Goal: Information Seeking & Learning: Check status

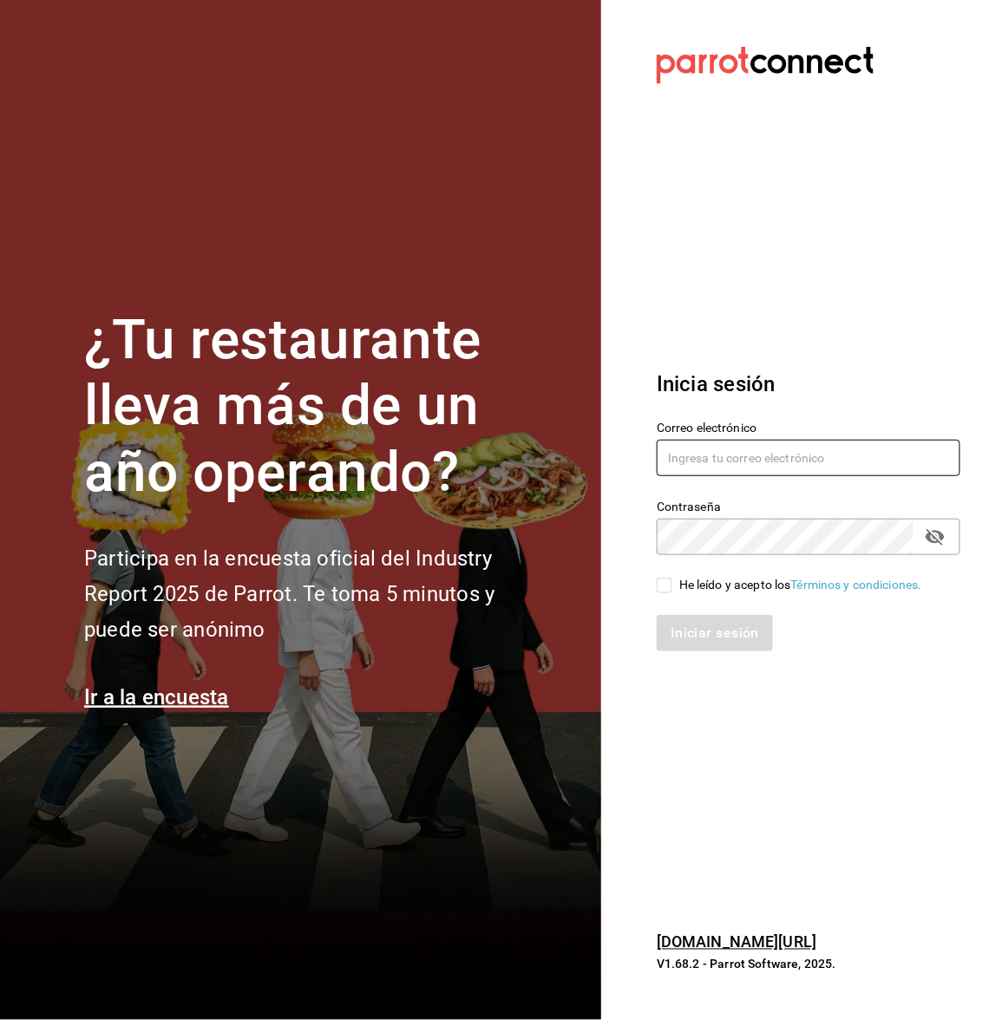
type input "[EMAIL_ADDRESS][DOMAIN_NAME]"
click at [658, 591] on input "He leído y acepto los Términos y condiciones." at bounding box center [665, 586] width 16 height 16
checkbox input "true"
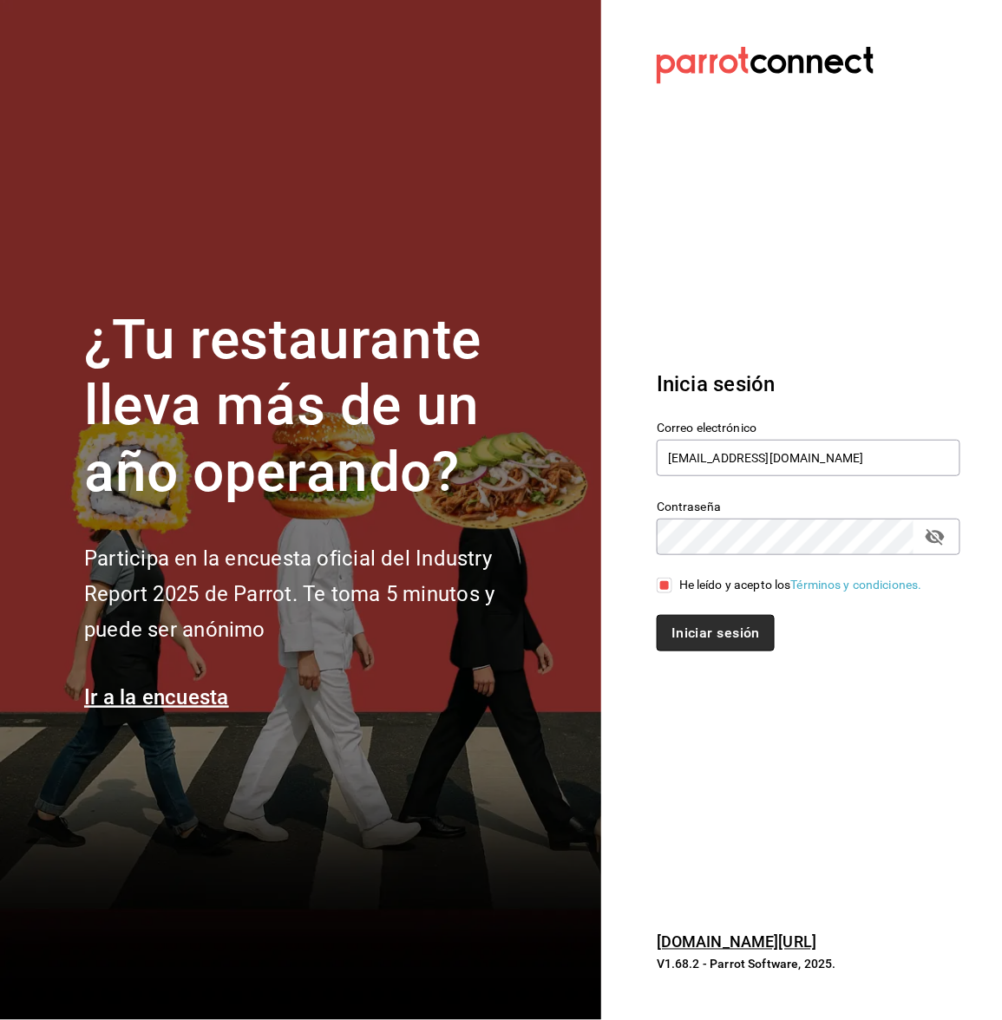
click at [699, 638] on button "Iniciar sesión" at bounding box center [716, 633] width 118 height 36
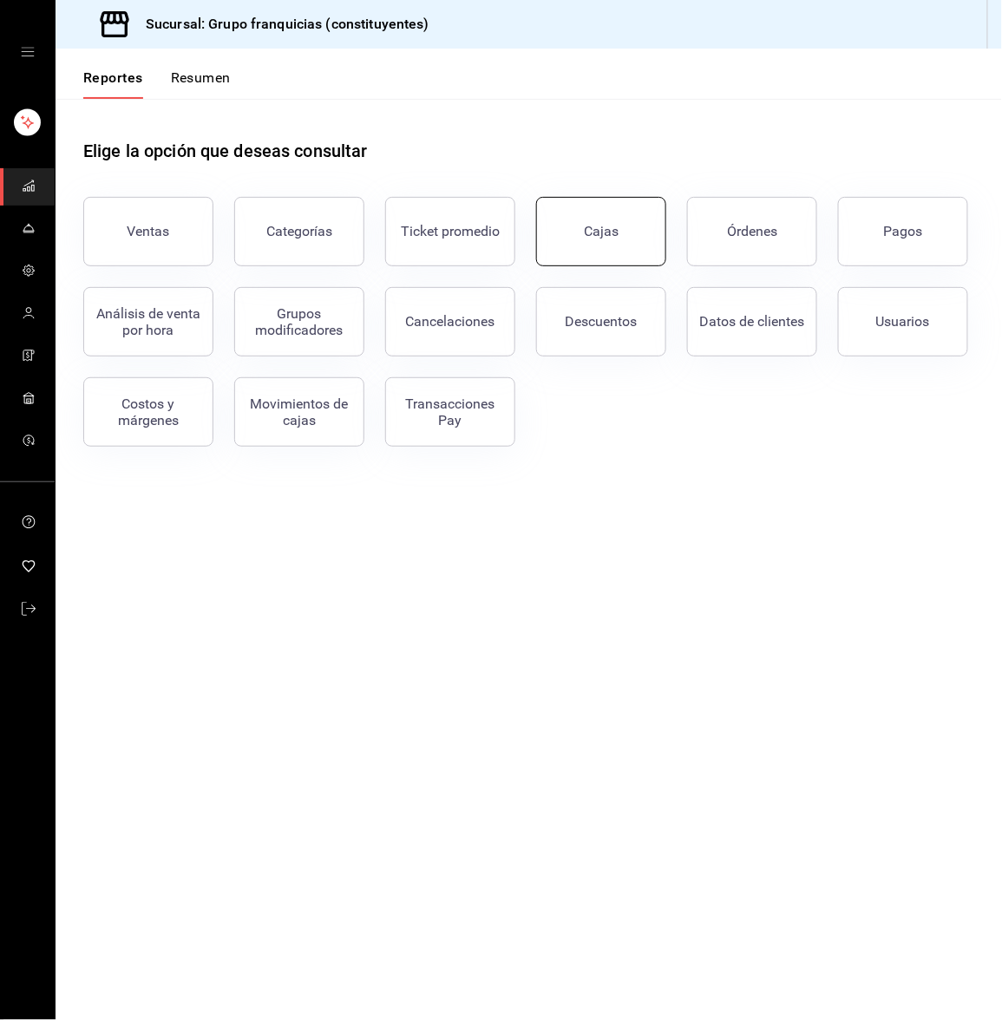
click at [613, 227] on div "Cajas" at bounding box center [601, 231] width 35 height 16
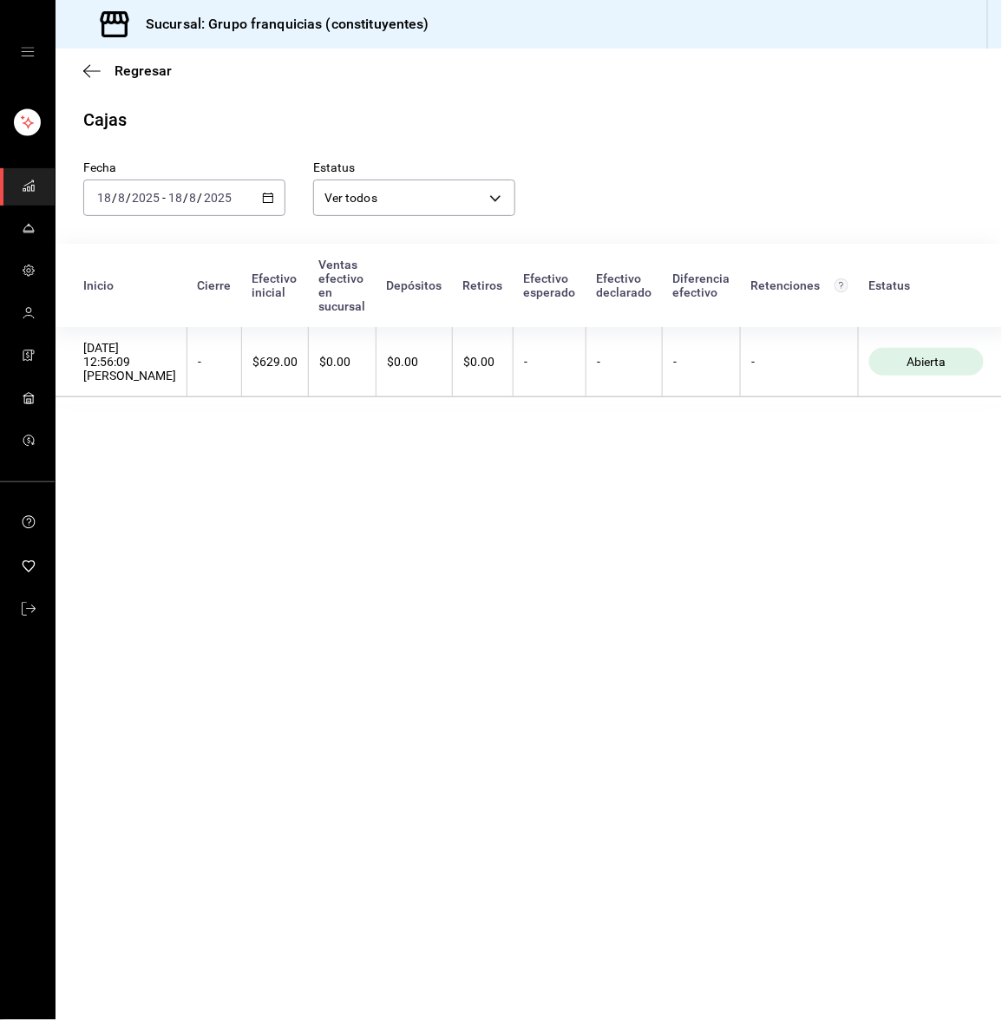
click at [34, 175] on span "mailbox folders" at bounding box center [29, 186] width 14 height 23
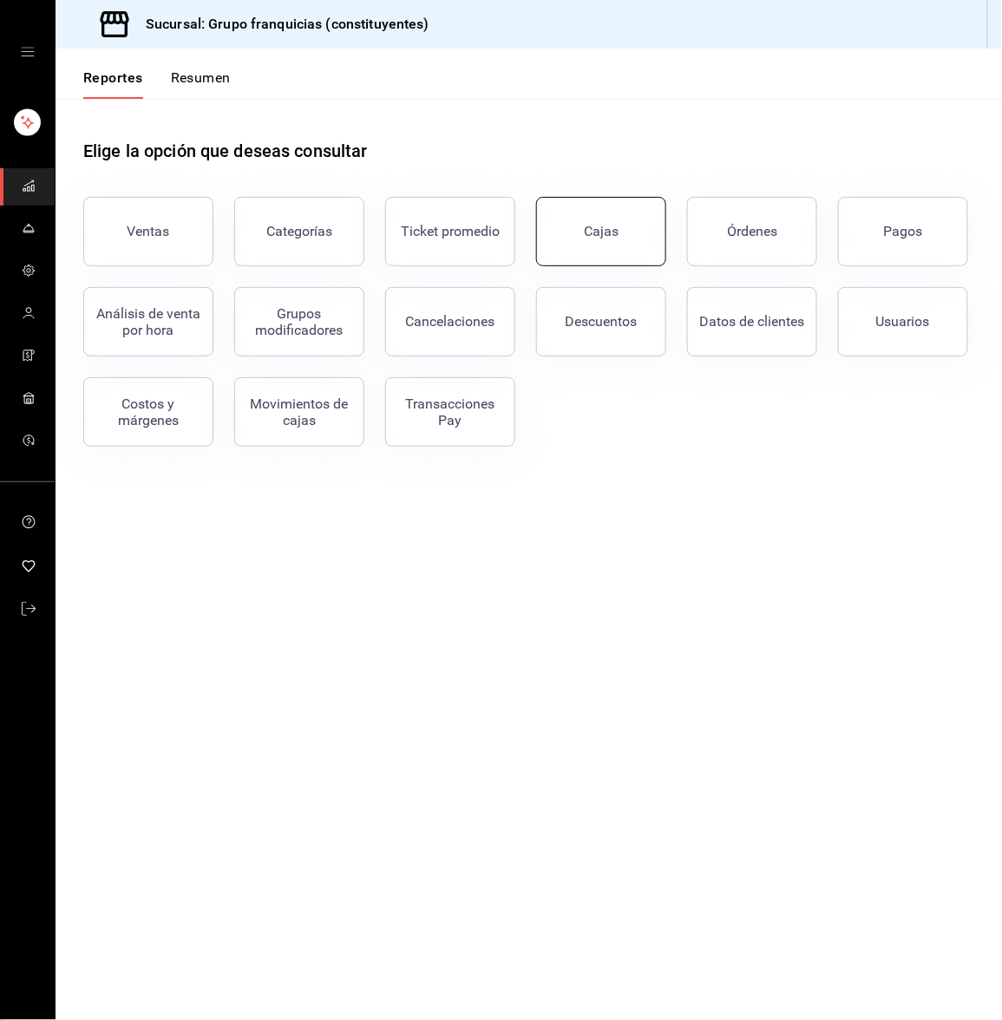
click at [597, 239] on button "Cajas" at bounding box center [601, 231] width 130 height 69
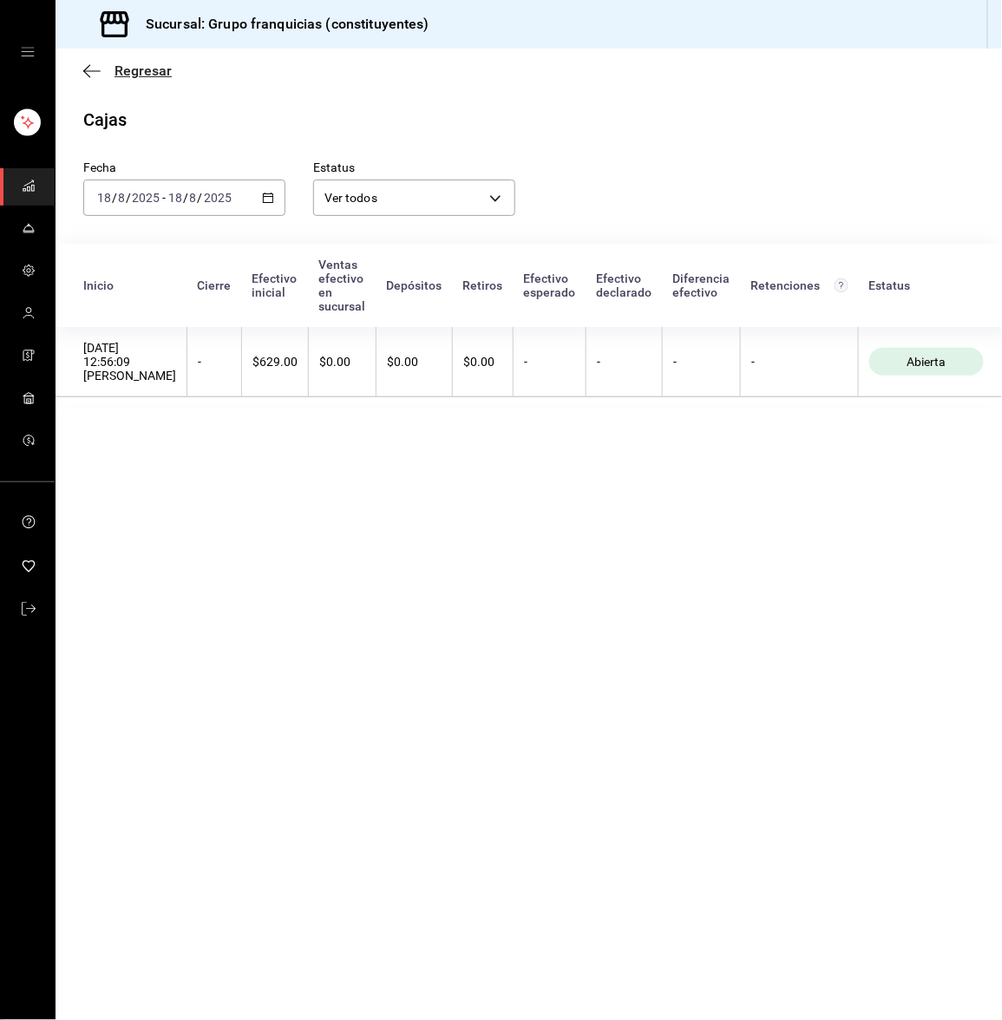
click at [86, 69] on icon "button" at bounding box center [91, 71] width 17 height 16
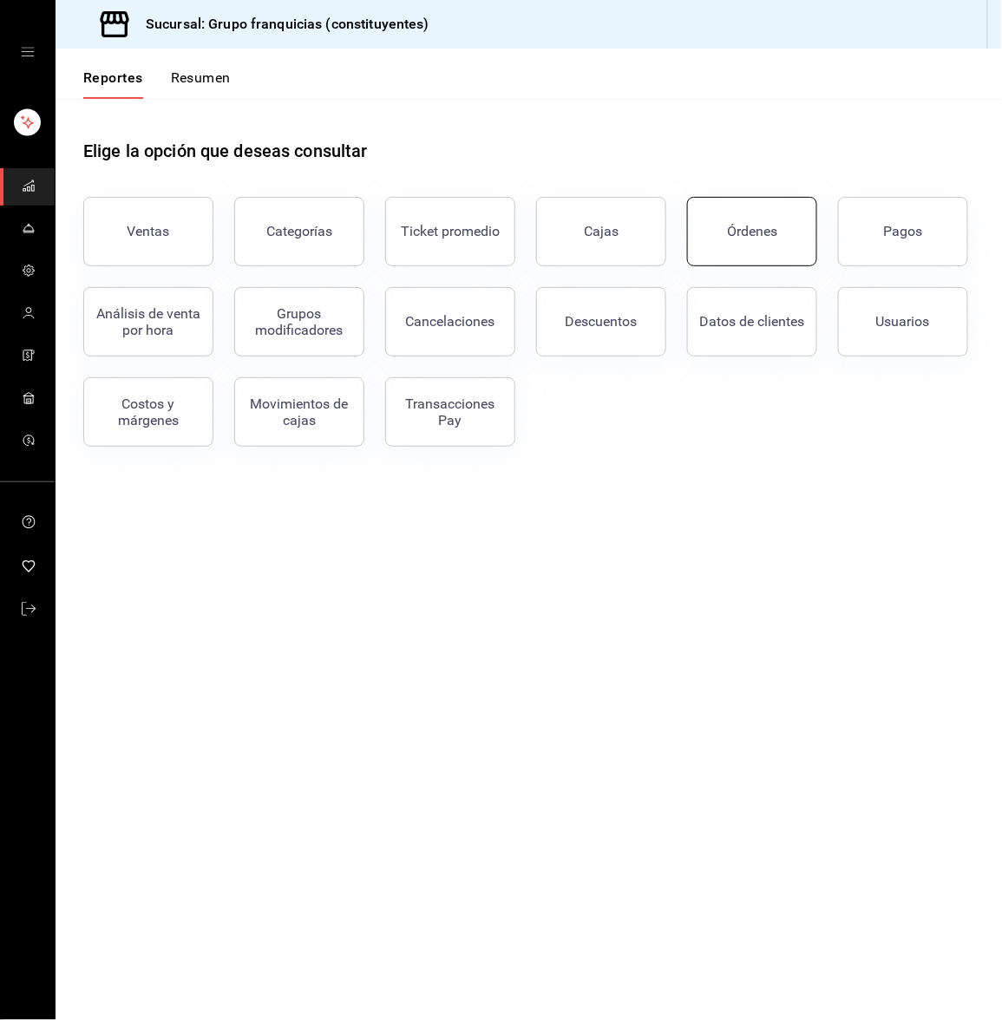
click at [701, 255] on button "Órdenes" at bounding box center [752, 231] width 130 height 69
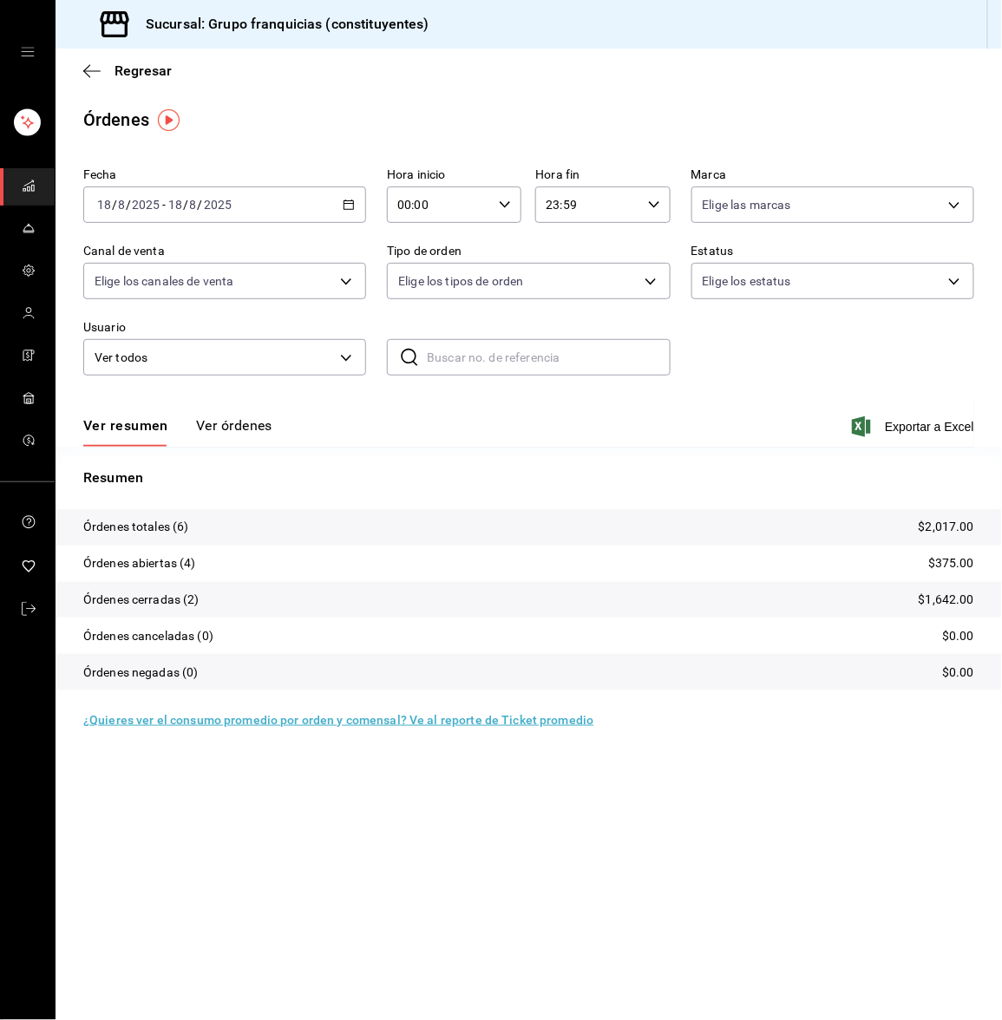
click at [222, 421] on button "Ver órdenes" at bounding box center [234, 431] width 76 height 29
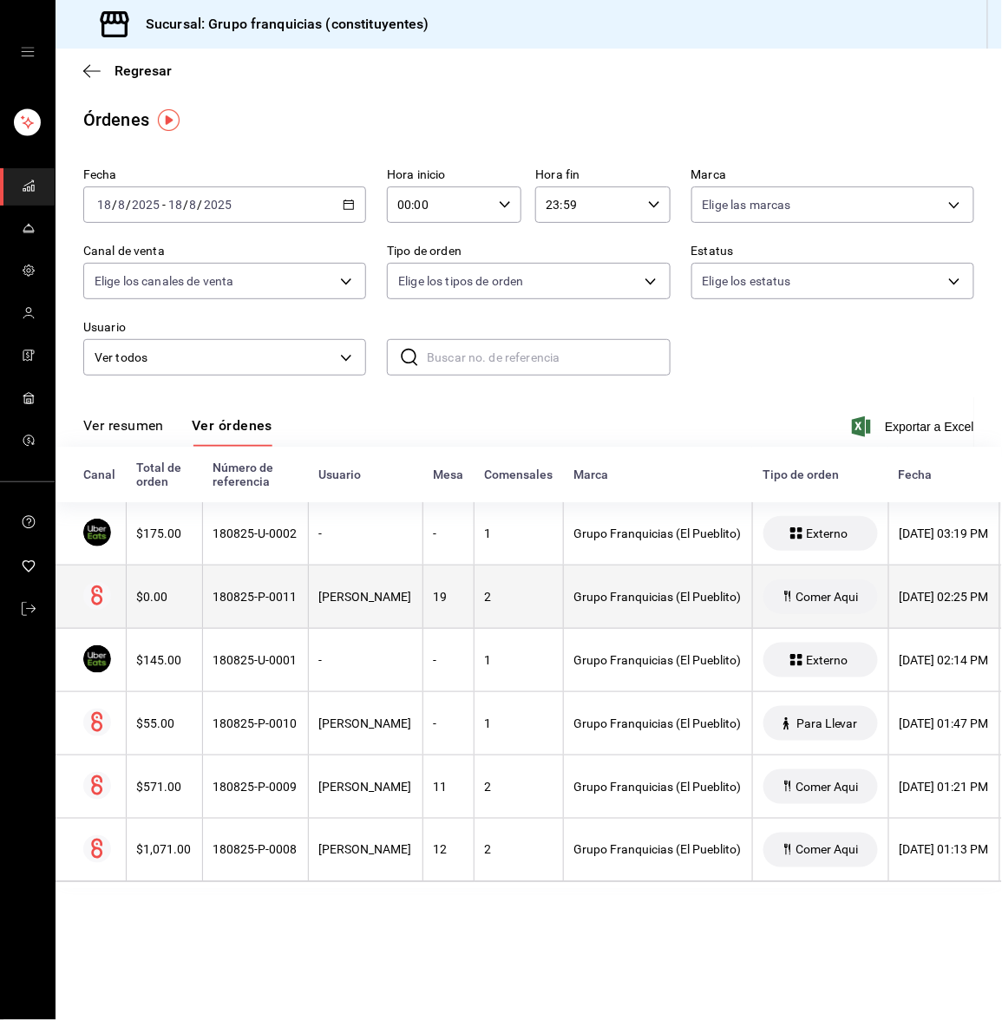
click at [183, 608] on th "$0.00" at bounding box center [164, 597] width 76 height 63
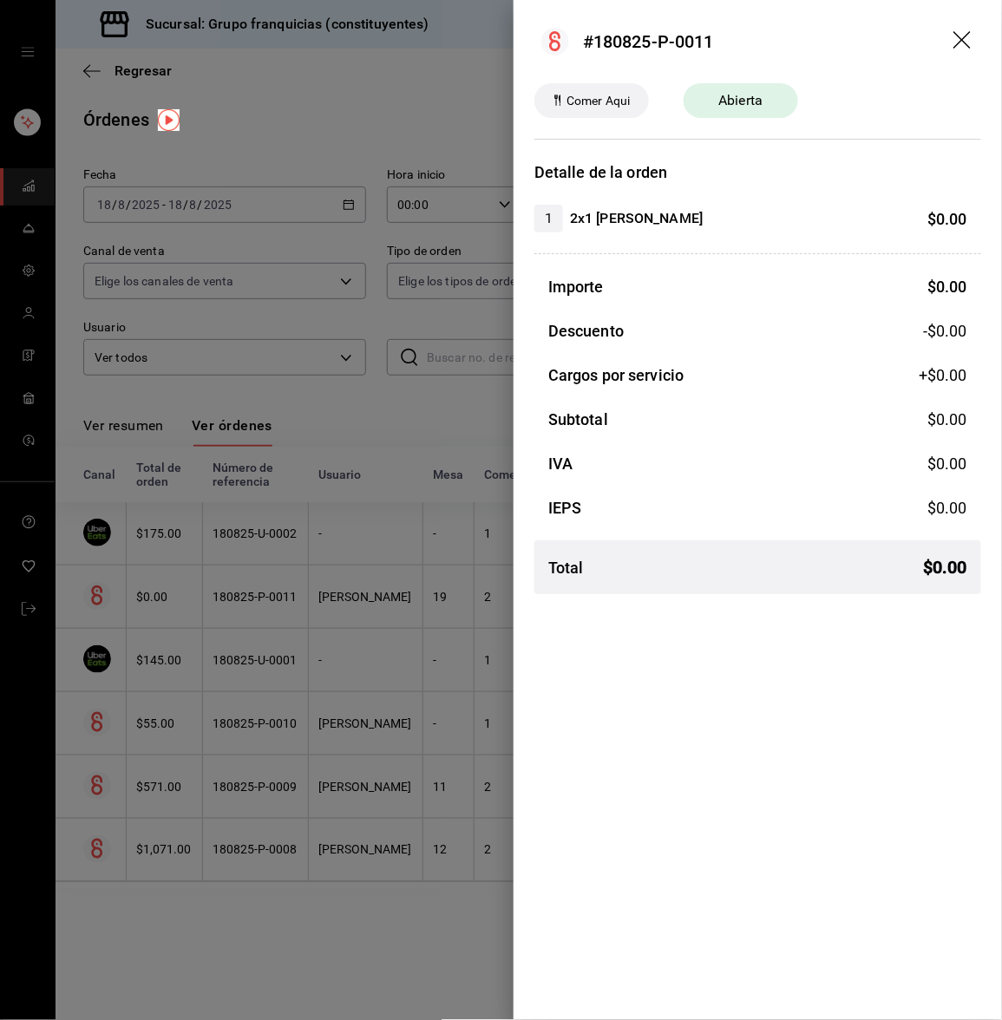
click at [969, 49] on icon "drag" at bounding box center [963, 41] width 21 height 21
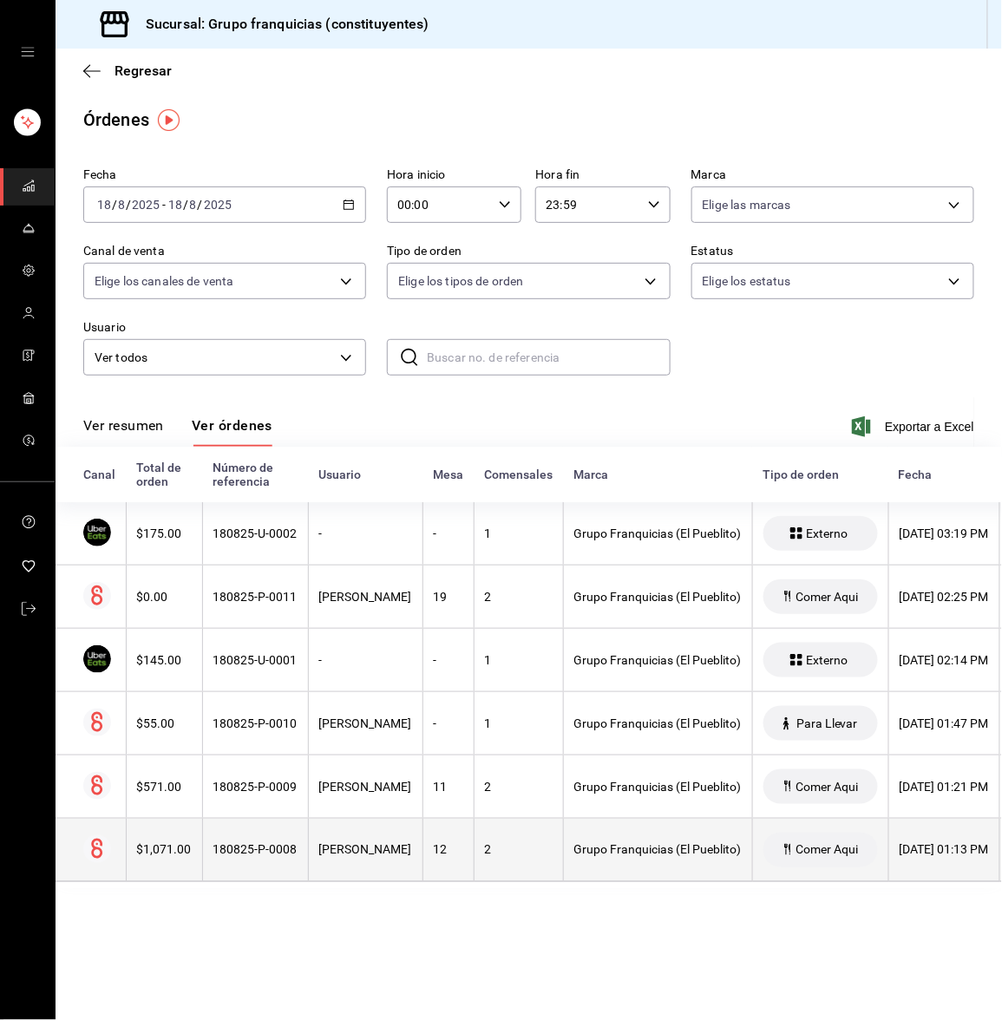
click at [278, 866] on th "180825-P-0008" at bounding box center [255, 850] width 106 height 63
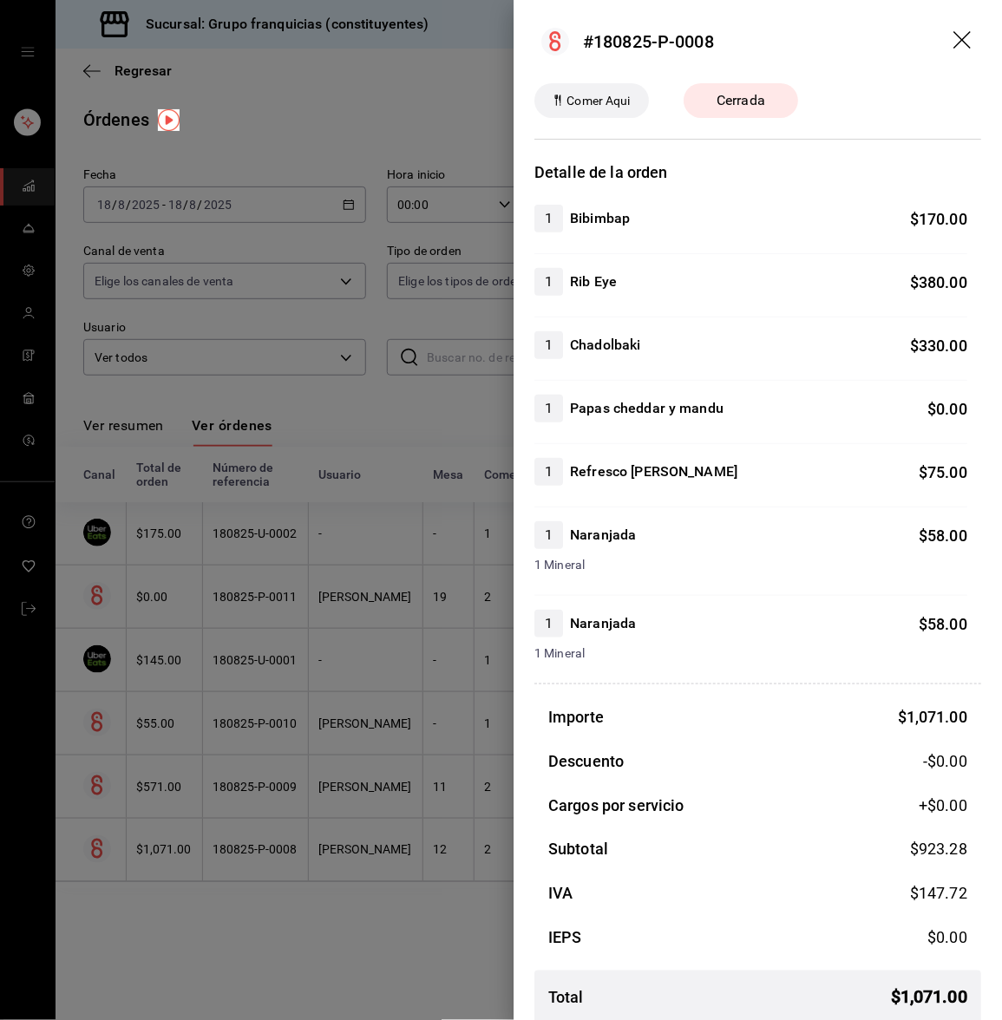
click at [278, 866] on div at bounding box center [501, 510] width 1002 height 1020
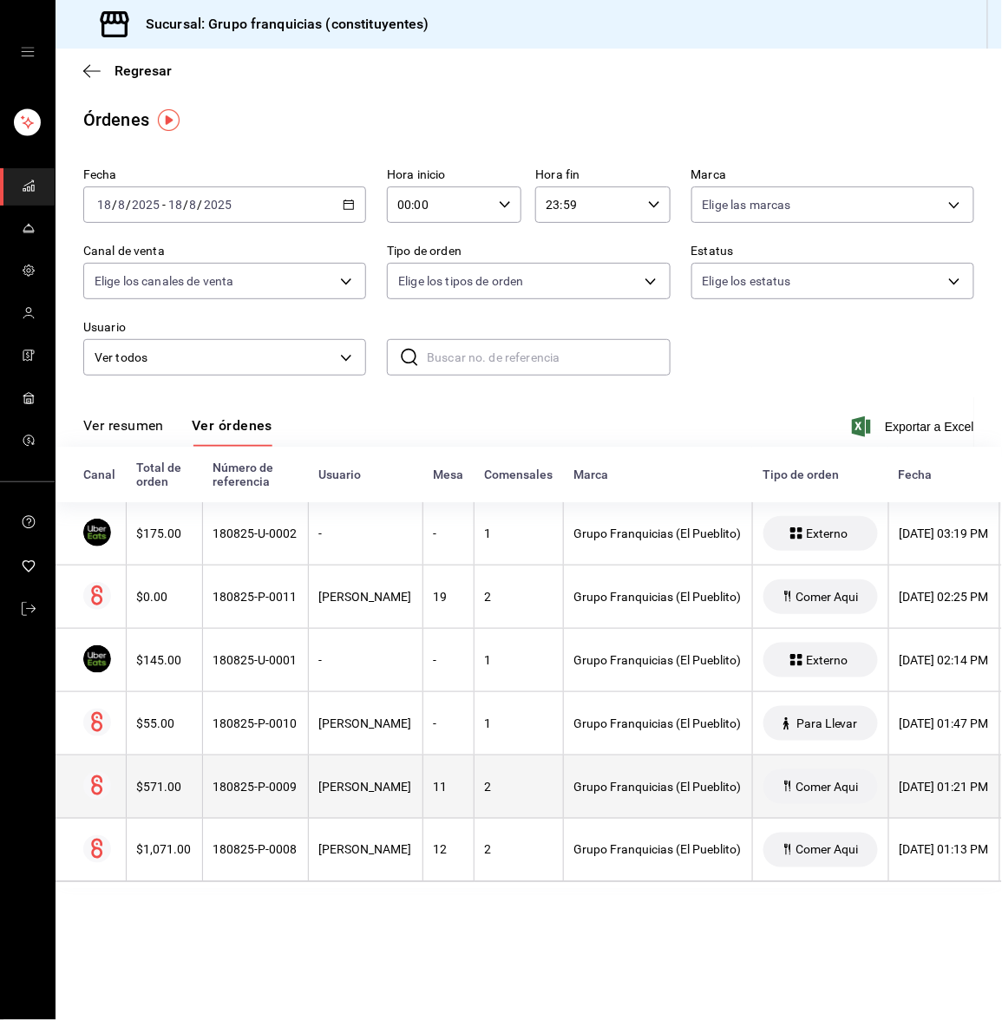
click at [231, 789] on div "180825-P-0009" at bounding box center [255, 787] width 84 height 14
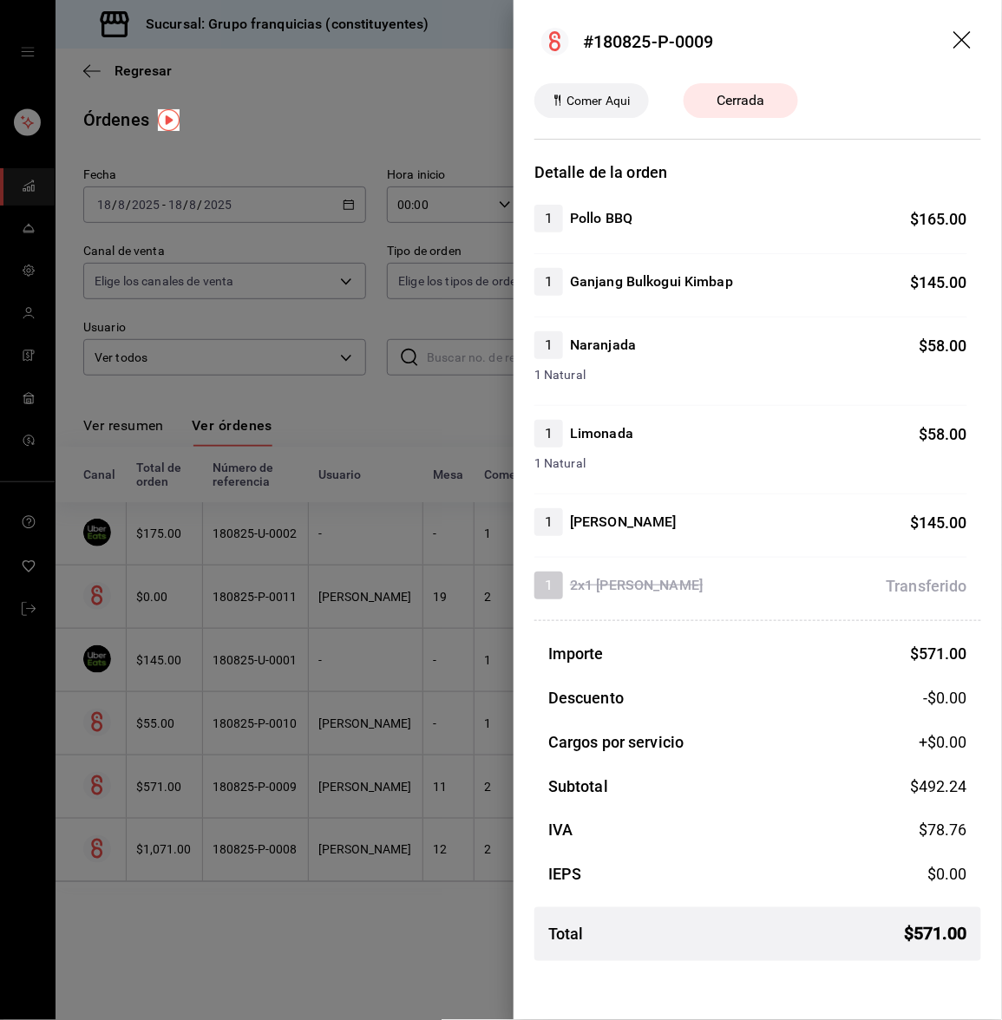
click at [231, 789] on div at bounding box center [501, 510] width 1002 height 1020
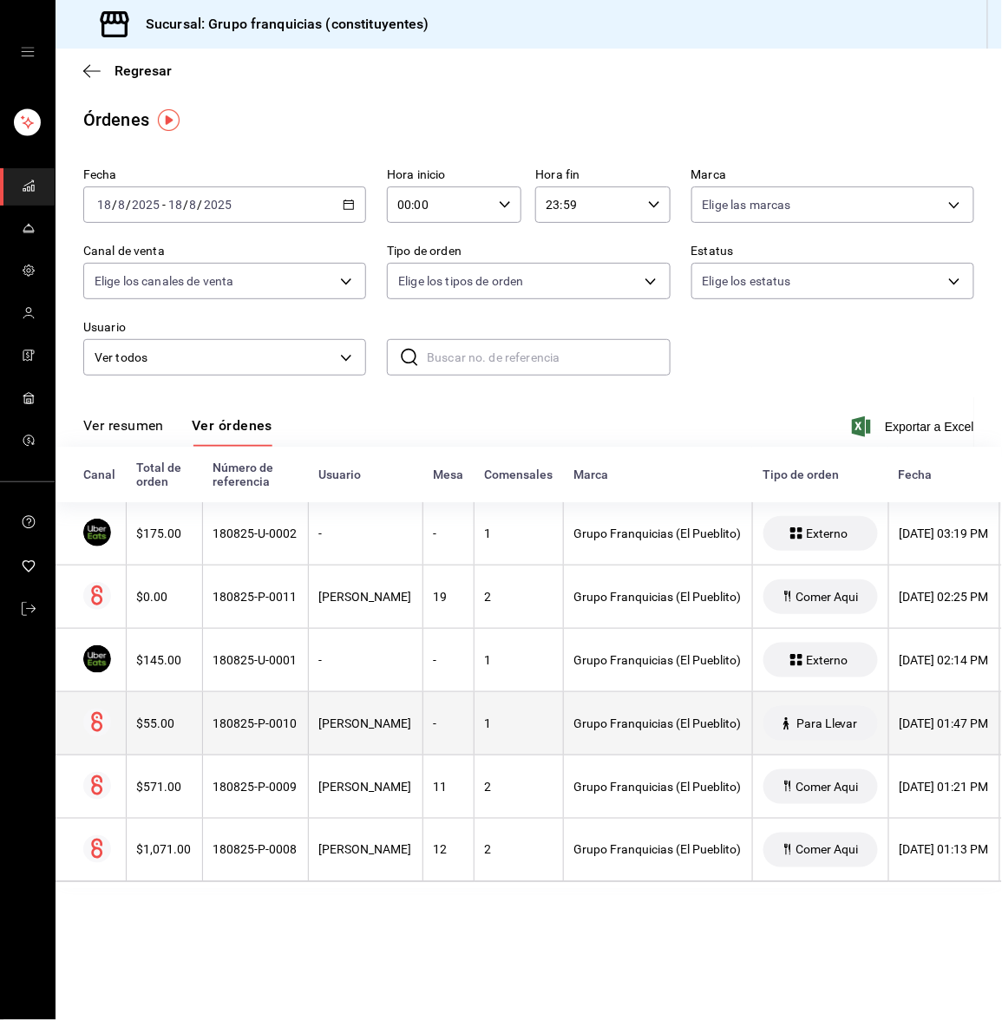
click at [232, 710] on th "180825-P-0010" at bounding box center [255, 723] width 106 height 63
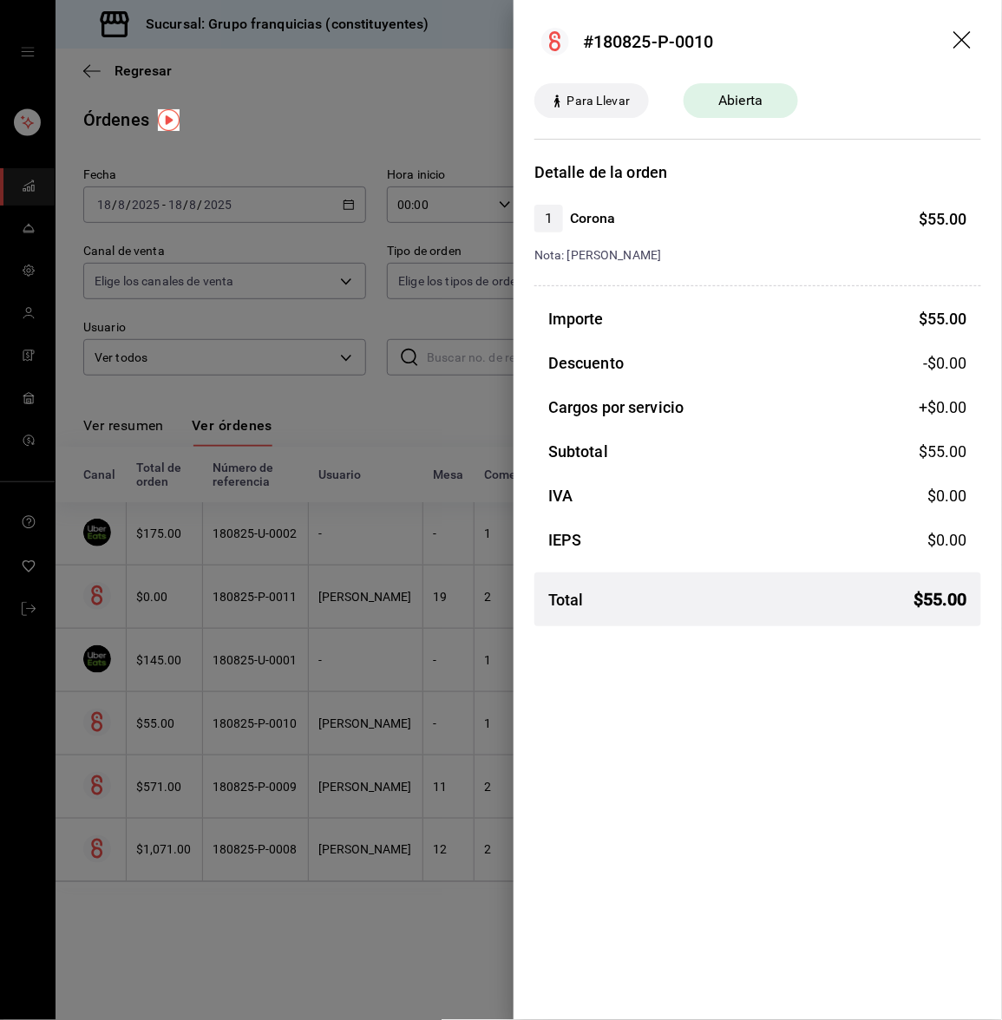
click at [230, 699] on div at bounding box center [501, 510] width 1002 height 1020
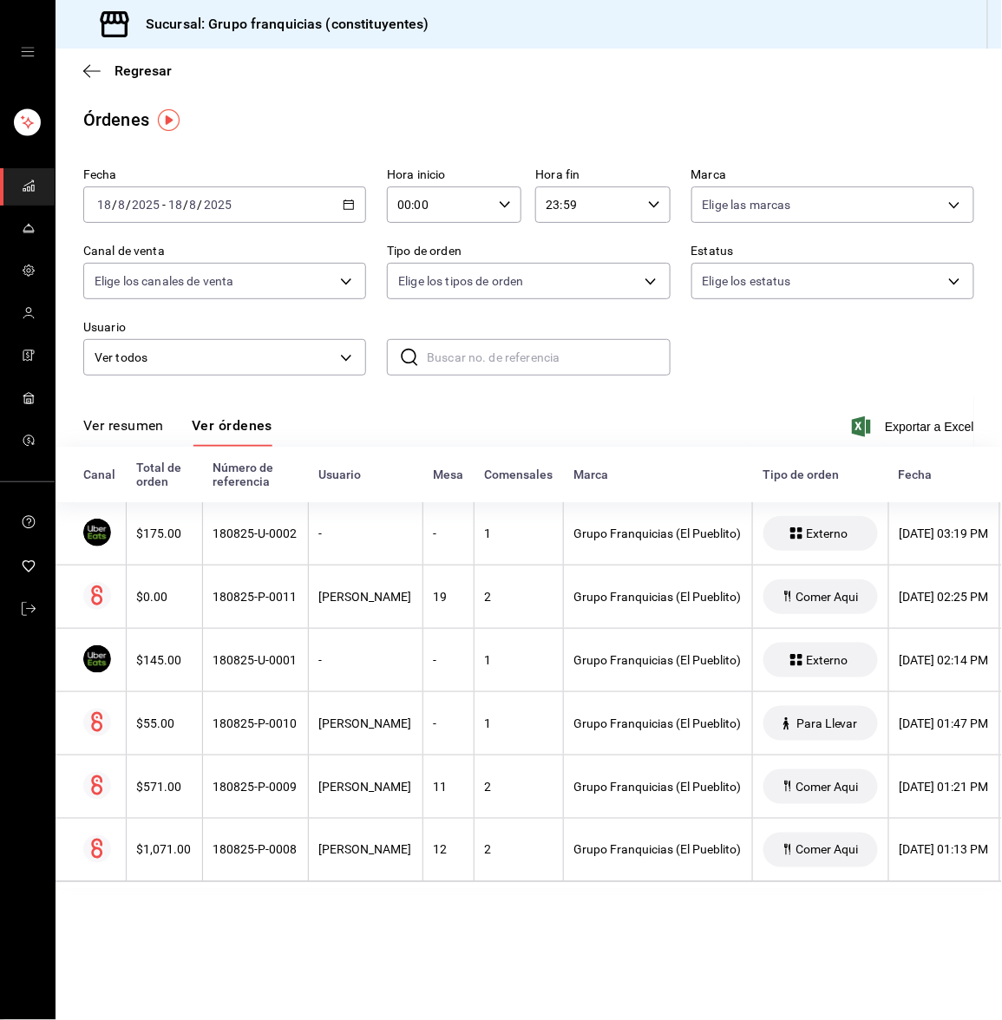
click at [230, 699] on th "180825-P-0010" at bounding box center [255, 723] width 106 height 63
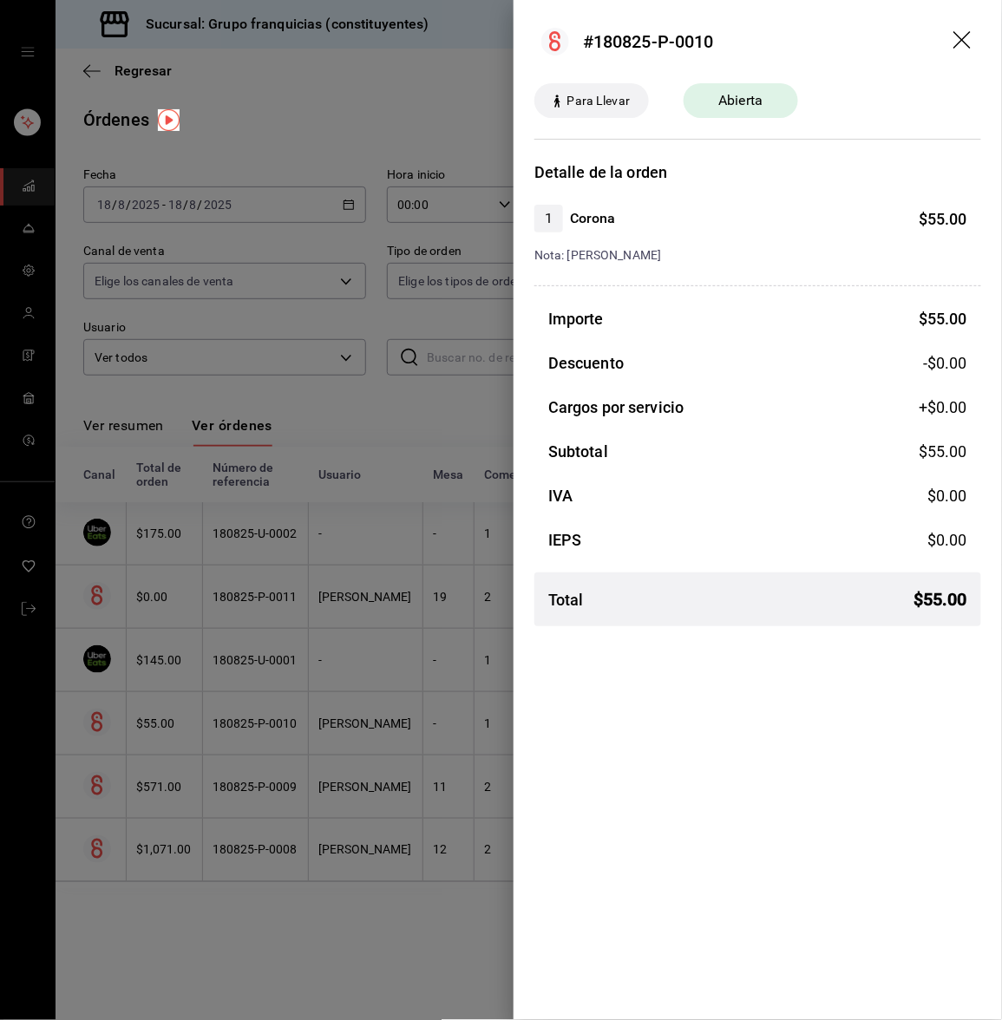
click at [230, 699] on div at bounding box center [501, 510] width 1002 height 1020
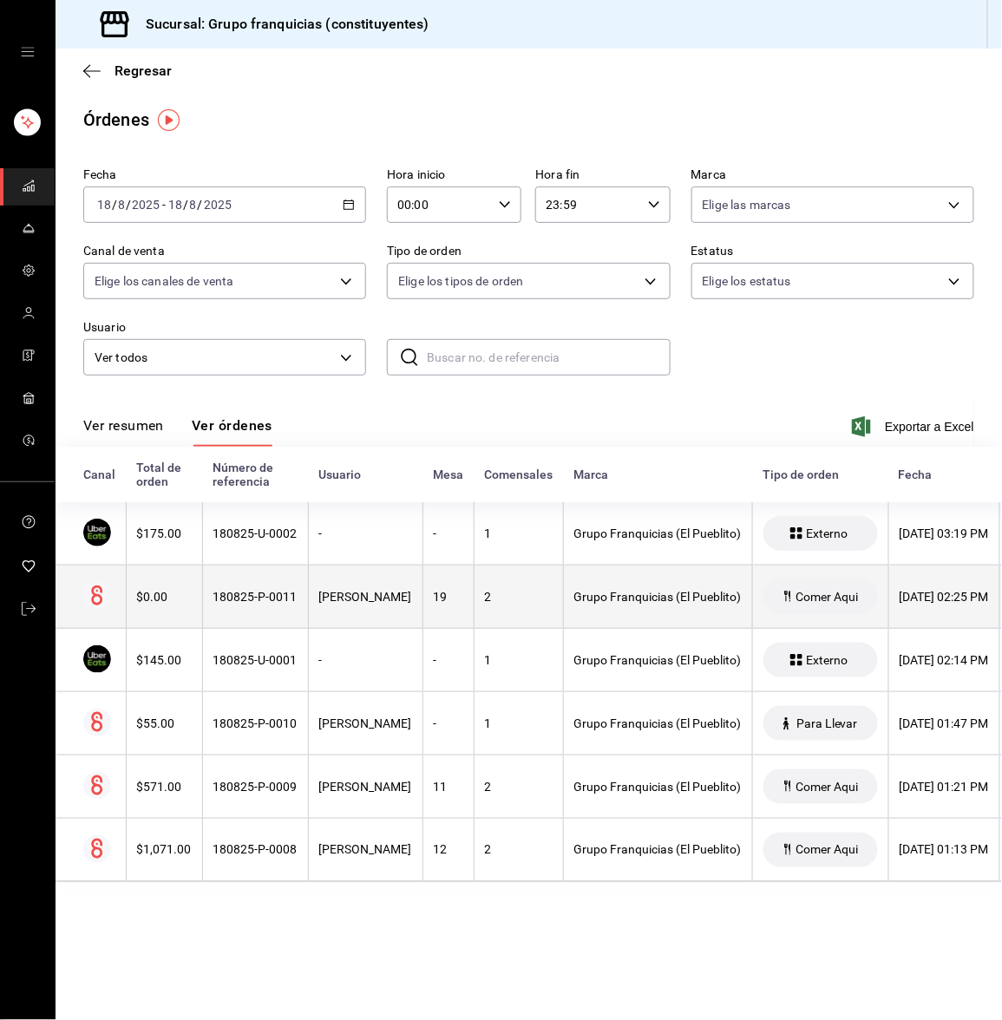
click at [230, 607] on th "180825-P-0011" at bounding box center [255, 597] width 106 height 63
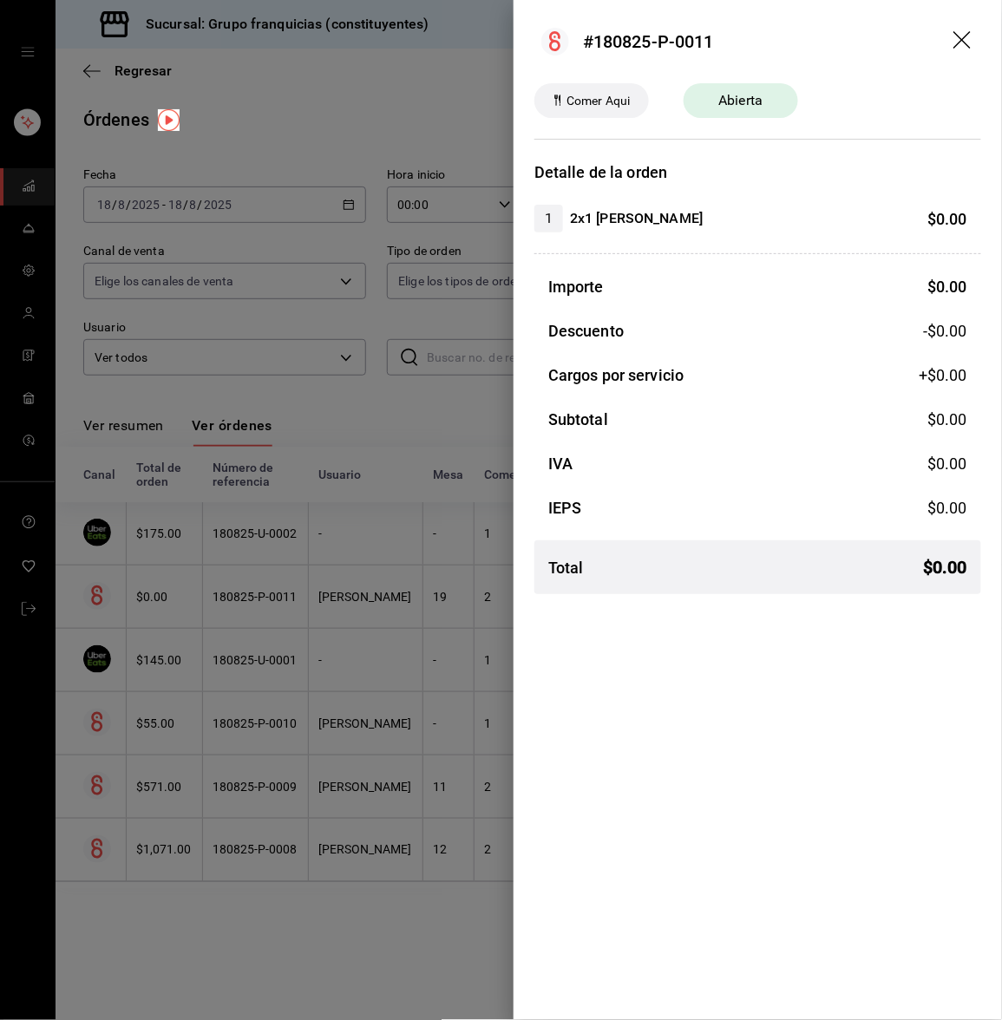
click at [230, 607] on div at bounding box center [501, 510] width 1002 height 1020
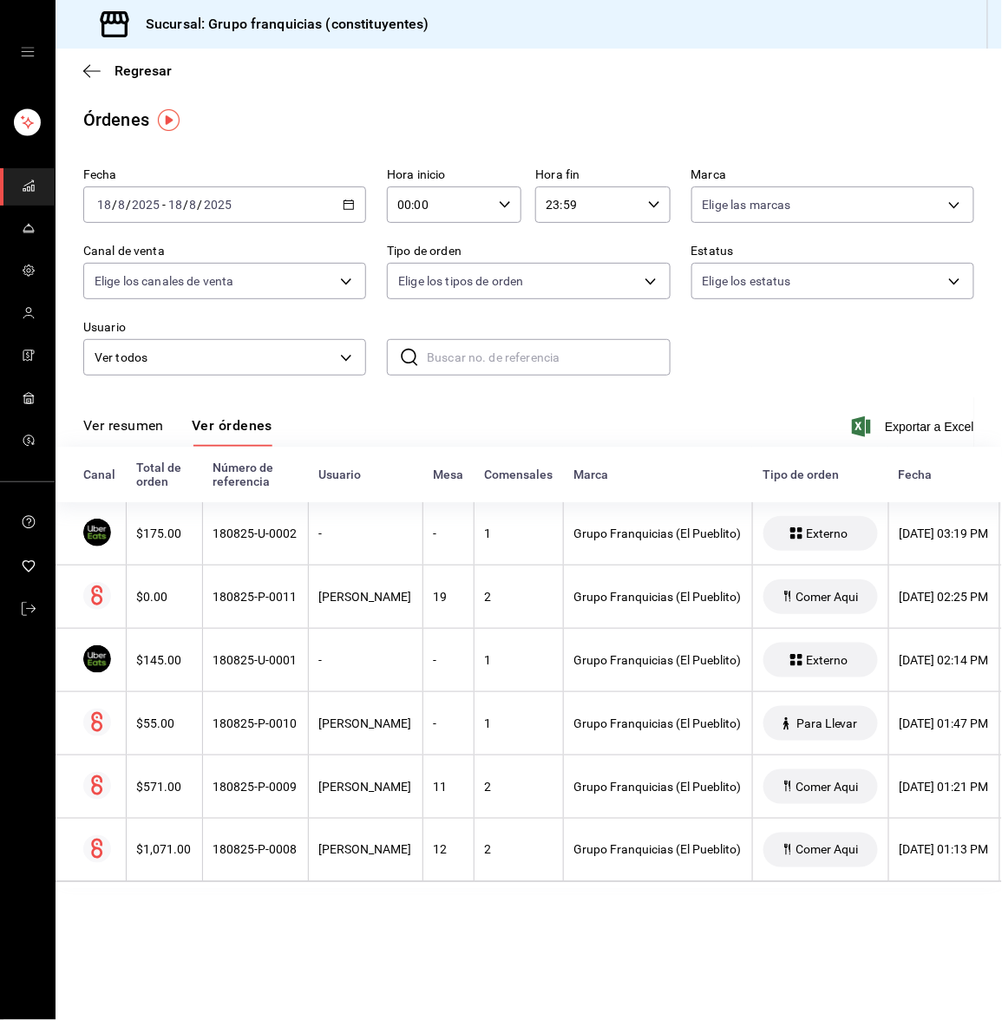
click at [24, 193] on span "mailbox folders" at bounding box center [29, 186] width 14 height 23
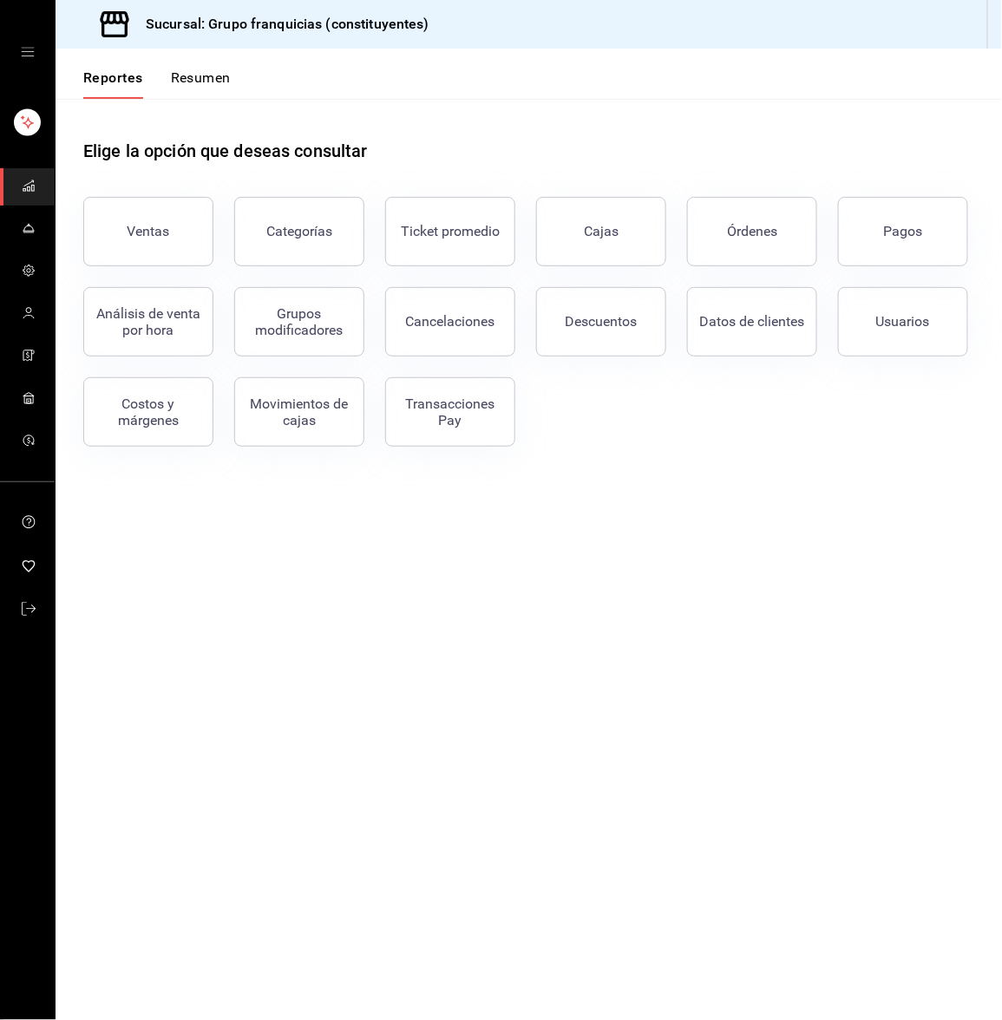
click at [226, 75] on button "Resumen" at bounding box center [201, 83] width 60 height 29
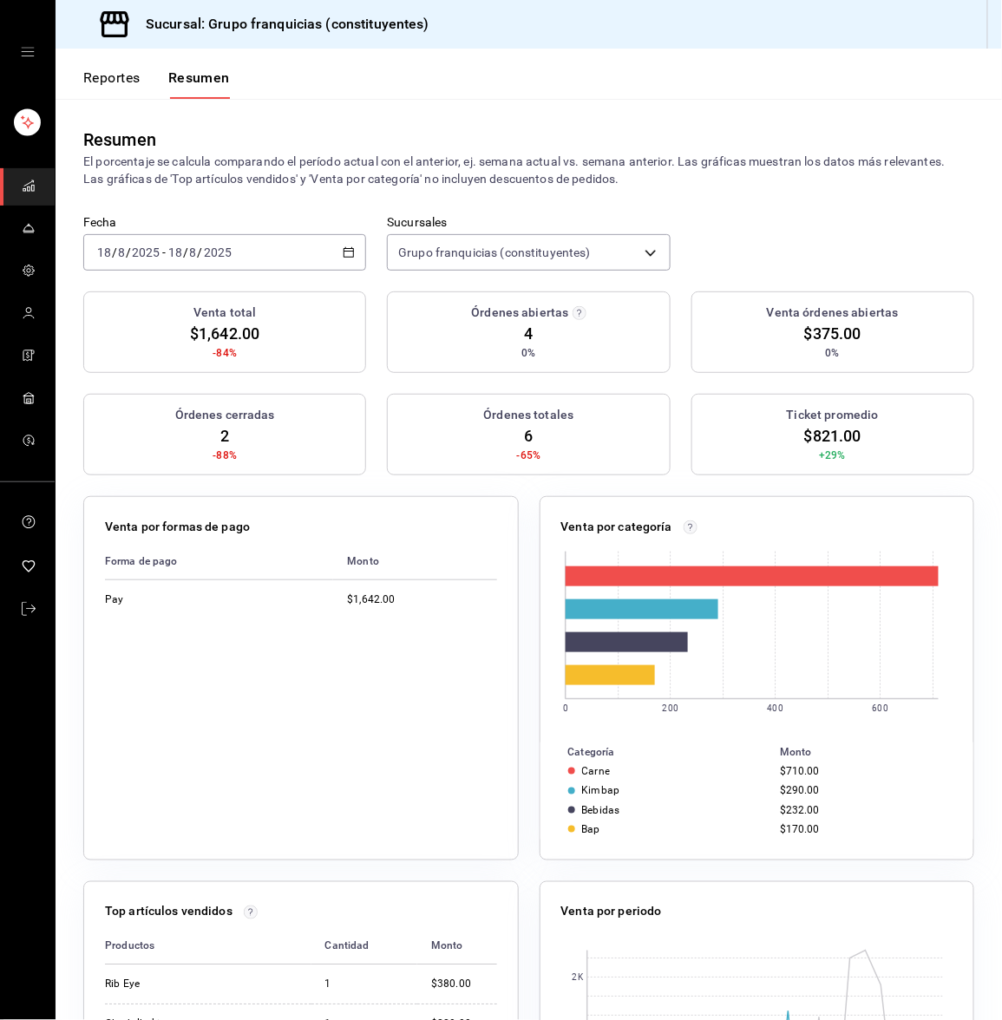
click at [142, 258] on input "2025" at bounding box center [145, 252] width 29 height 14
click at [140, 304] on span "Hoy" at bounding box center [165, 305] width 134 height 18
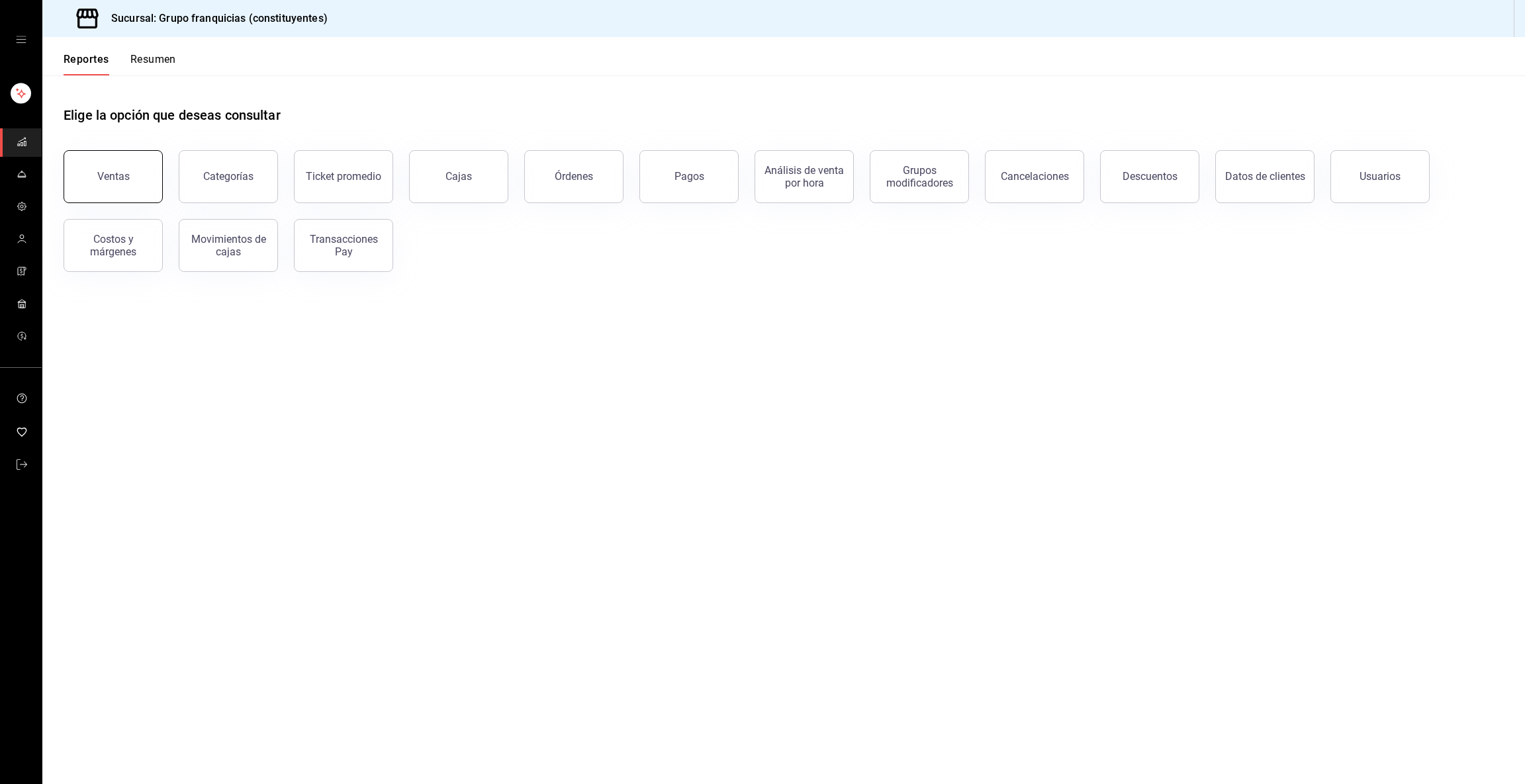
click at [101, 164] on button "Ventas" at bounding box center [113, 176] width 99 height 53
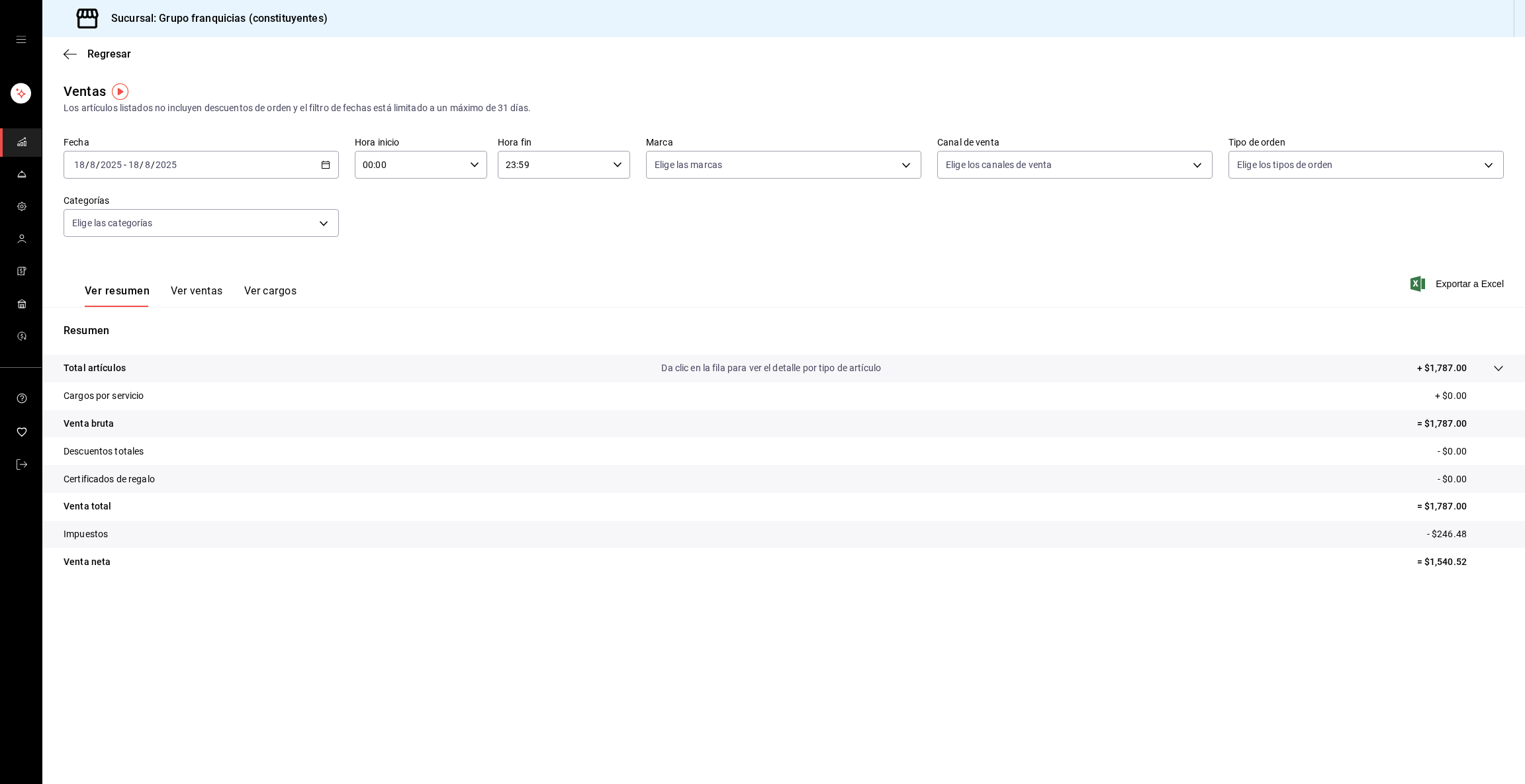
click at [173, 162] on input "2025" at bounding box center [166, 165] width 22 height 11
click at [118, 227] on span "Ayer" at bounding box center [126, 234] width 102 height 14
click at [764, 173] on body "Sucursal: Grupo franquicias (constituyentes) Regresar Ventas Los artículos list…" at bounding box center [762, 392] width 1525 height 784
click at [764, 298] on div at bounding box center [762, 392] width 1525 height 784
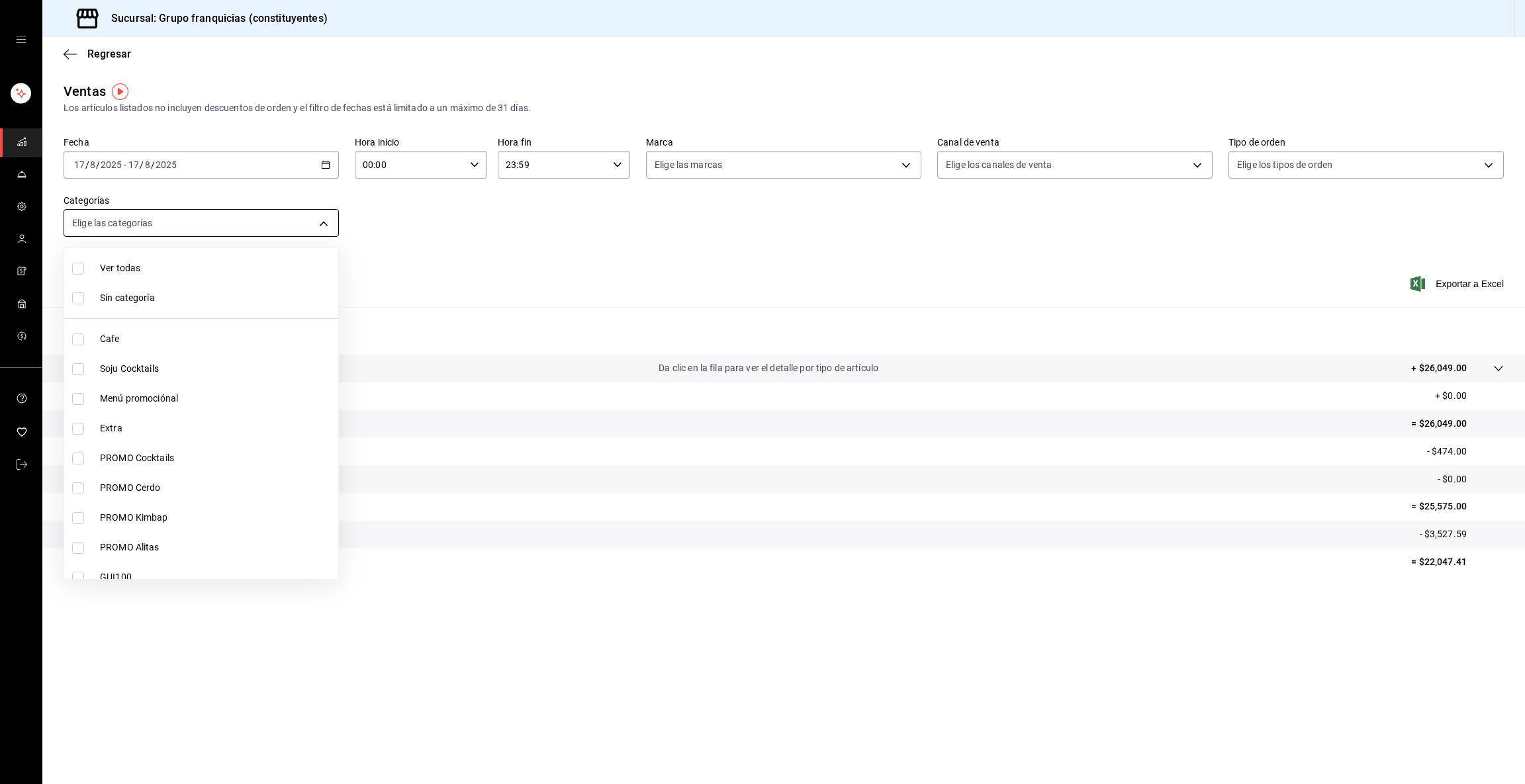
click at [232, 234] on body "Sucursal: Grupo franquicias (constituyentes) Regresar Ventas Los artículos list…" at bounding box center [762, 392] width 1525 height 784
click at [72, 286] on input "checkbox" at bounding box center [79, 283] width 12 height 12
checkbox input "true"
type input "2c48a232-d33c-4470-9278-31db978e4416"
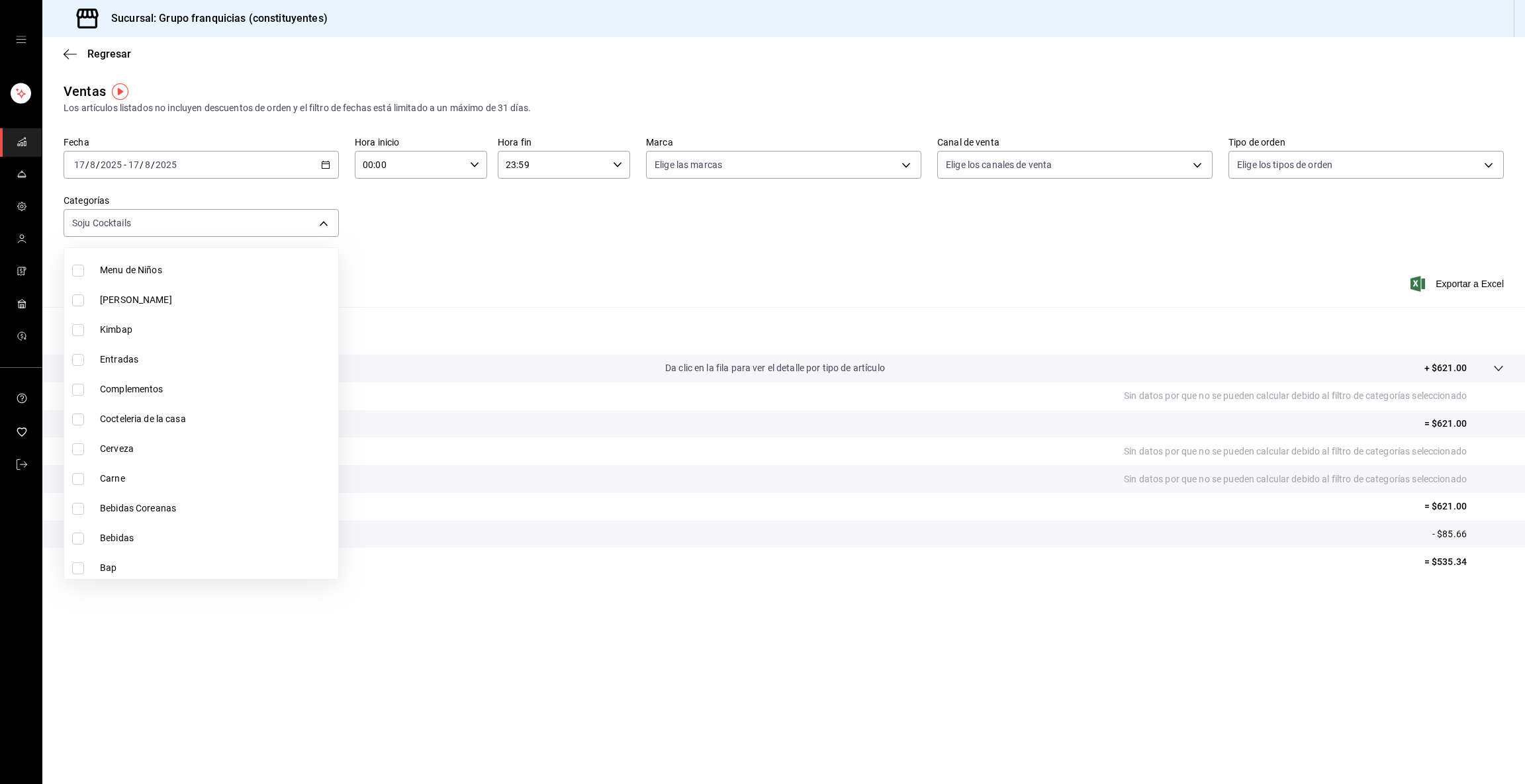
scroll to position [518, 0]
click at [78, 476] on input "checkbox" at bounding box center [79, 477] width 12 height 12
checkbox input "true"
type input "2c48a232-d33c-4470-9278-31db978e4416,7403cc53-a541-477e-92cb-5bc3a7d849ee"
click at [82, 416] on input "checkbox" at bounding box center [79, 417] width 12 height 12
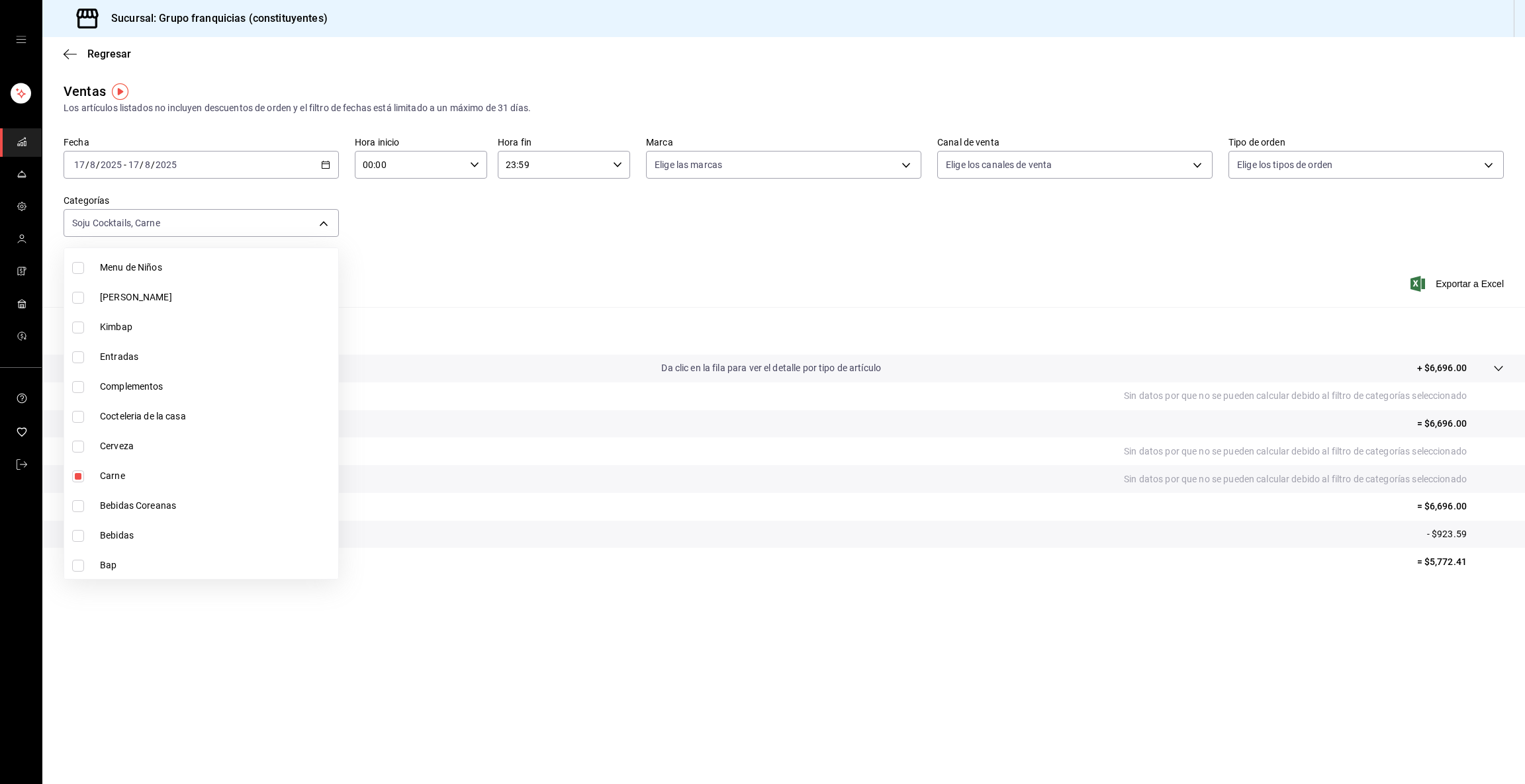
checkbox input "true"
click at [193, 357] on span "Entradas" at bounding box center [216, 357] width 233 height 14
type input "2c48a232-d33c-4470-9278-31db978e4416,7403cc53-a541-477e-92cb-5bc3a7d849ee,29e2d…"
checkbox input "true"
click at [462, 288] on div at bounding box center [762, 392] width 1525 height 784
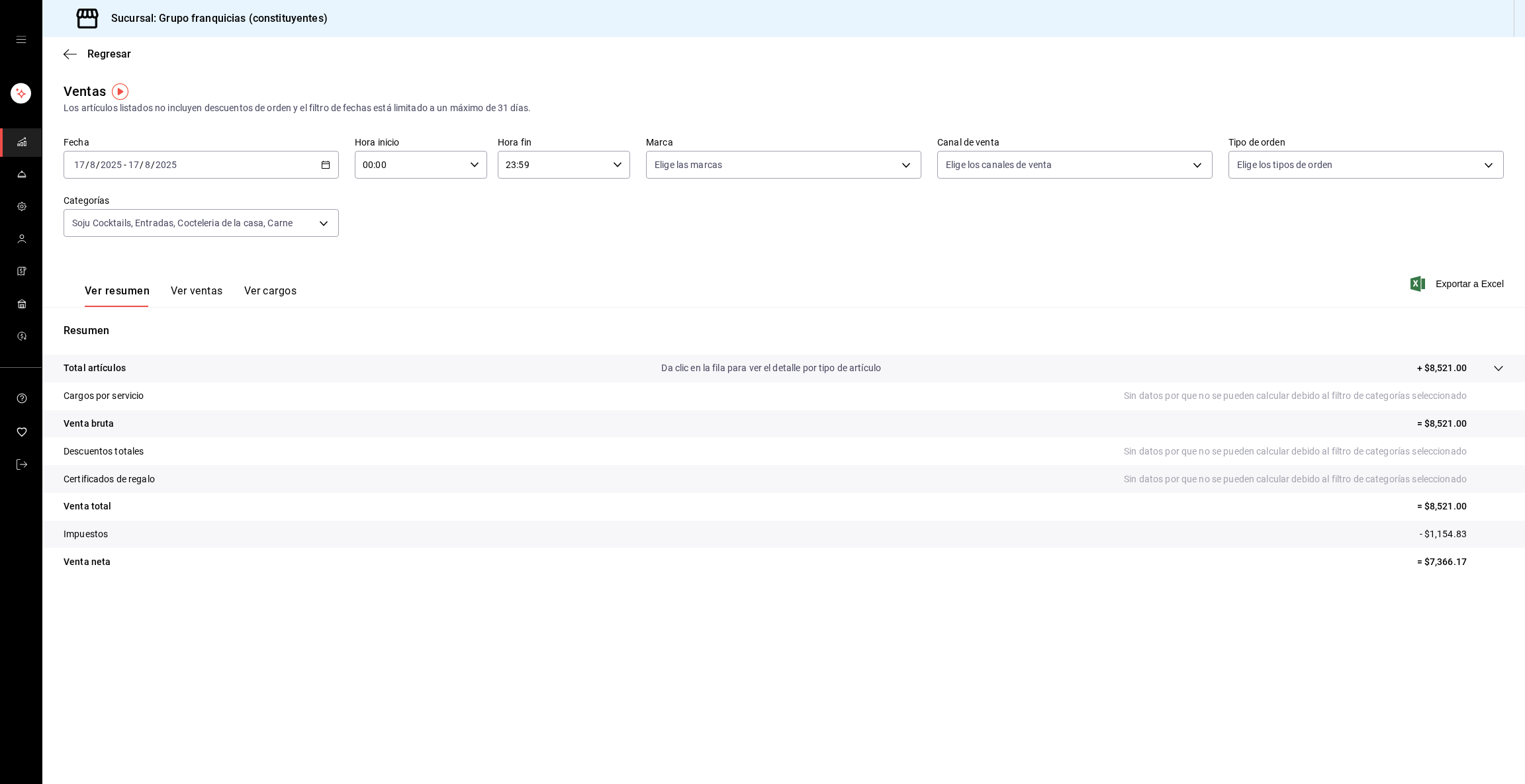
click at [203, 298] on button "Ver ventas" at bounding box center [197, 295] width 53 height 22
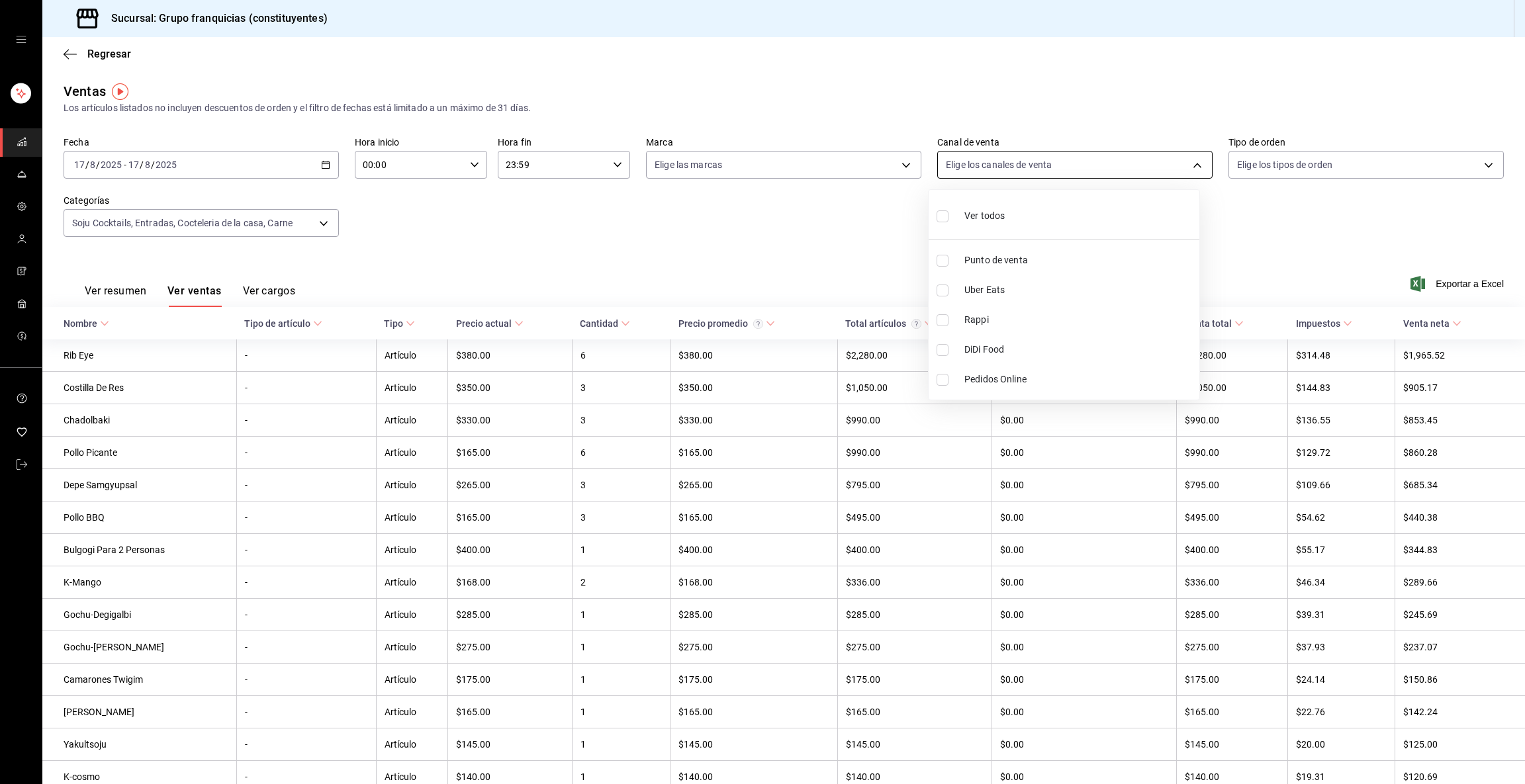
click at [764, 160] on body "Sucursal: Grupo franquicias (constituyentes) Regresar Ventas Los artículos list…" at bounding box center [762, 392] width 1525 height 784
click at [764, 160] on div at bounding box center [762, 392] width 1525 height 784
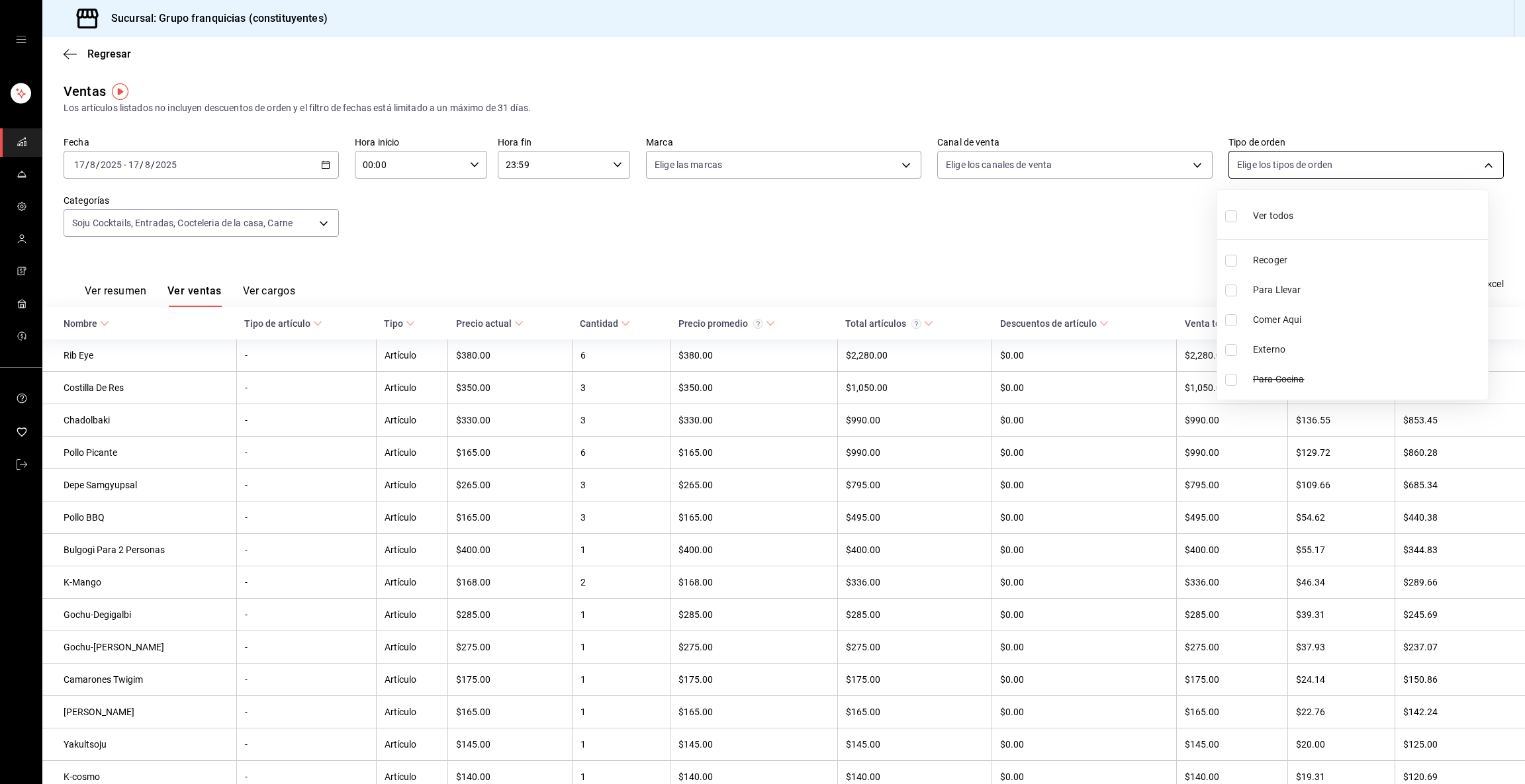
click at [764, 159] on body "Sucursal: Grupo franquicias (constituyentes) Regresar Ventas Los artículos list…" at bounding box center [762, 392] width 1525 height 784
click at [764, 159] on div at bounding box center [762, 392] width 1525 height 784
click at [628, 230] on div "Fecha 2025-08-17 17 / 8 / 2025 - 2025-08-17 17 / 8 / 2025 Hora inicio 00:00 Hor…" at bounding box center [783, 194] width 1440 height 117
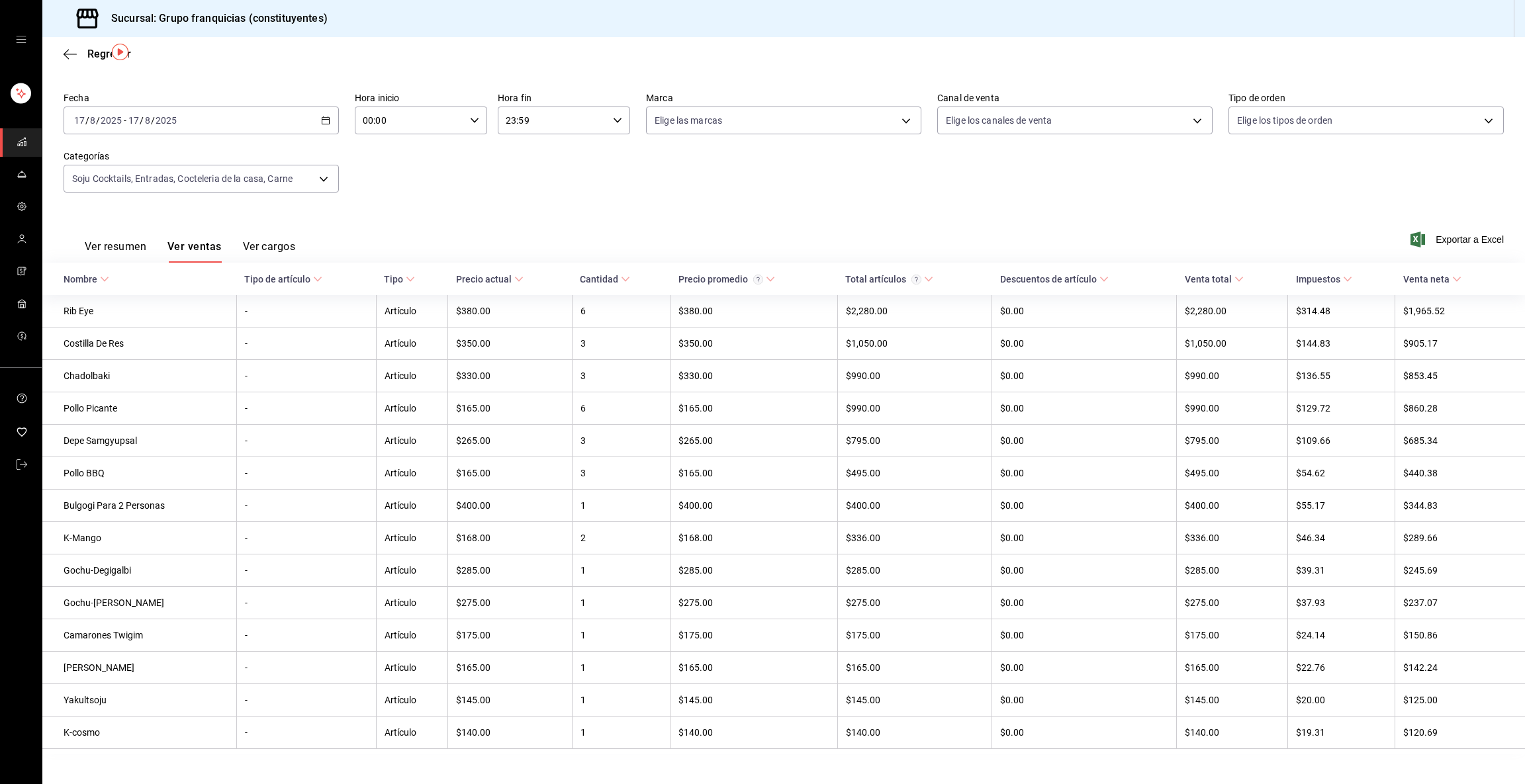
scroll to position [66, 0]
